Goal: Transaction & Acquisition: Subscribe to service/newsletter

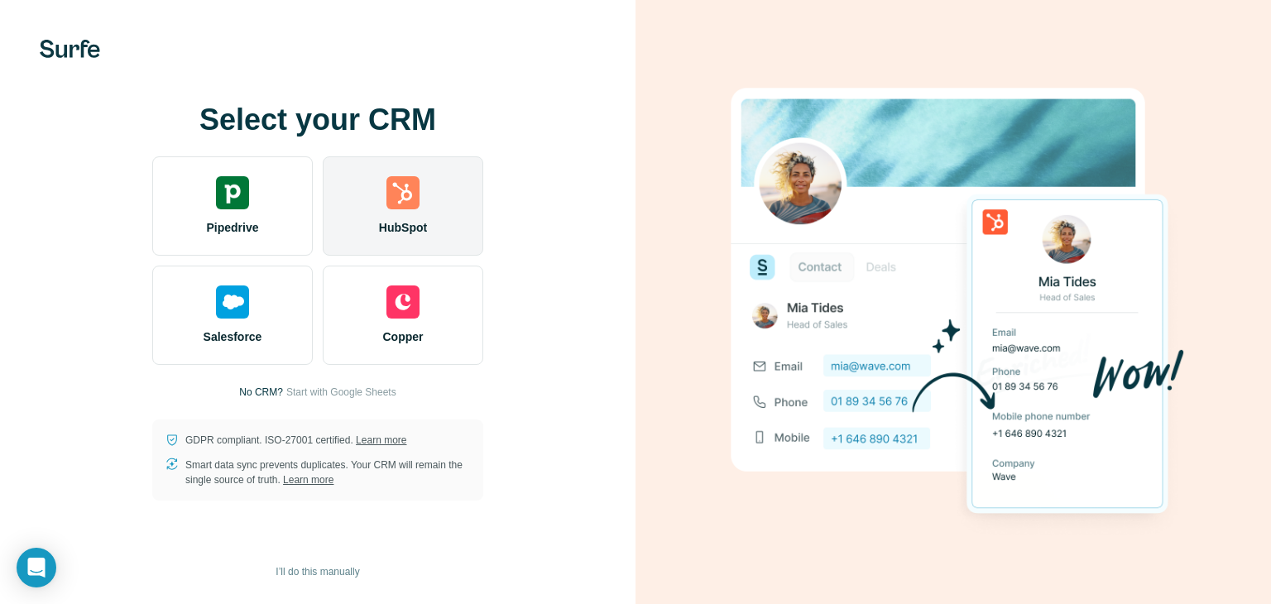
click at [391, 233] on span "HubSpot" at bounding box center [403, 227] width 48 height 17
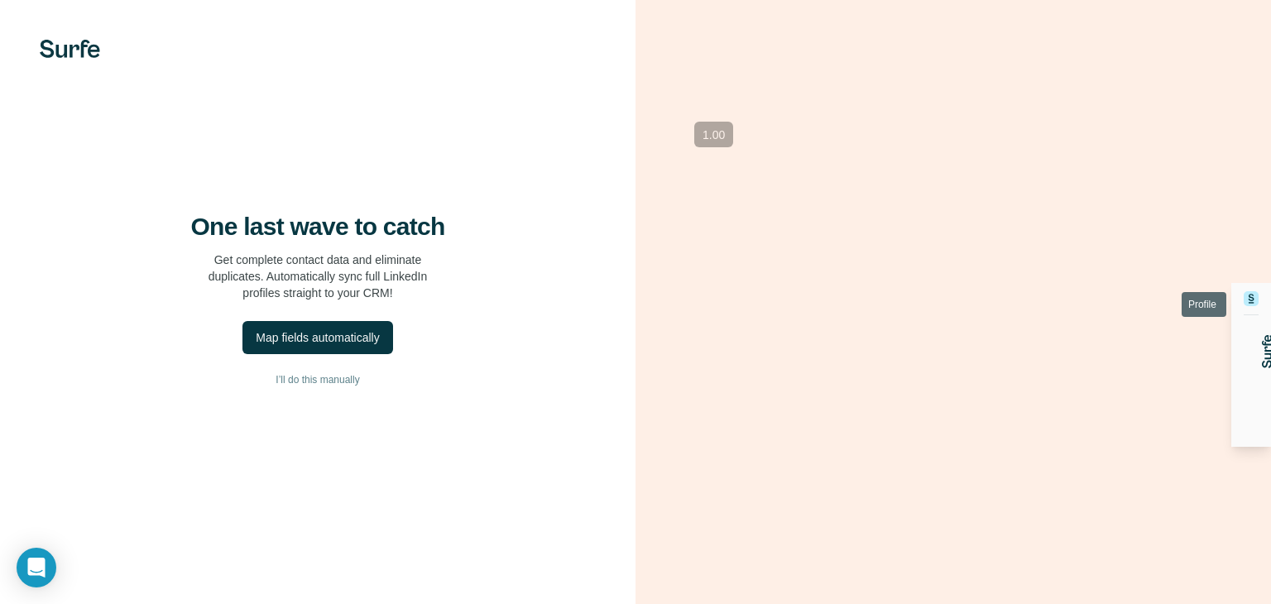
click at [1255, 360] on icon at bounding box center [1251, 370] width 20 height 20
click at [1248, 363] on icon at bounding box center [1252, 370] width 12 height 14
click at [1248, 360] on icon at bounding box center [1251, 370] width 20 height 20
click at [1252, 360] on icon at bounding box center [1251, 370] width 20 height 20
